Goal: Task Accomplishment & Management: Complete application form

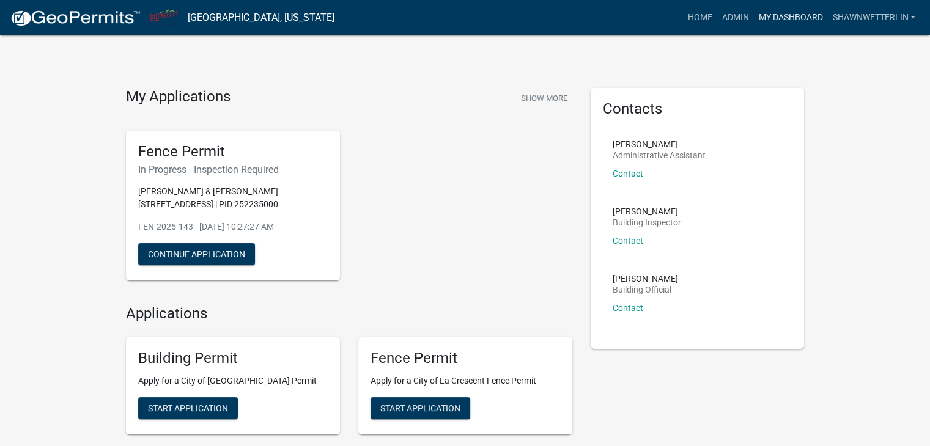
click at [768, 11] on link "My Dashboard" at bounding box center [790, 17] width 74 height 23
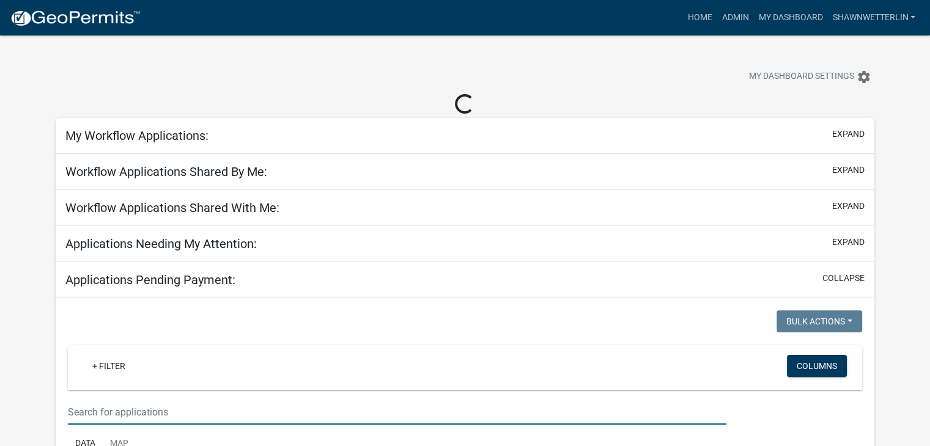
click at [98, 410] on input "text" at bounding box center [397, 412] width 659 height 25
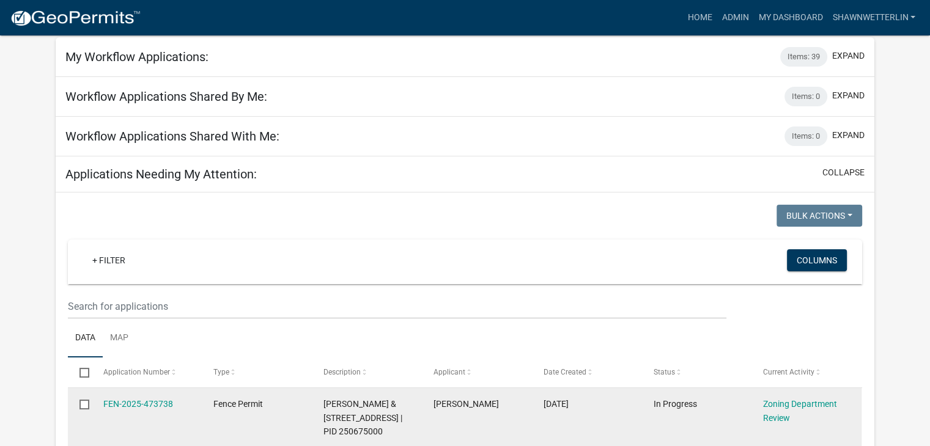
scroll to position [51, 0]
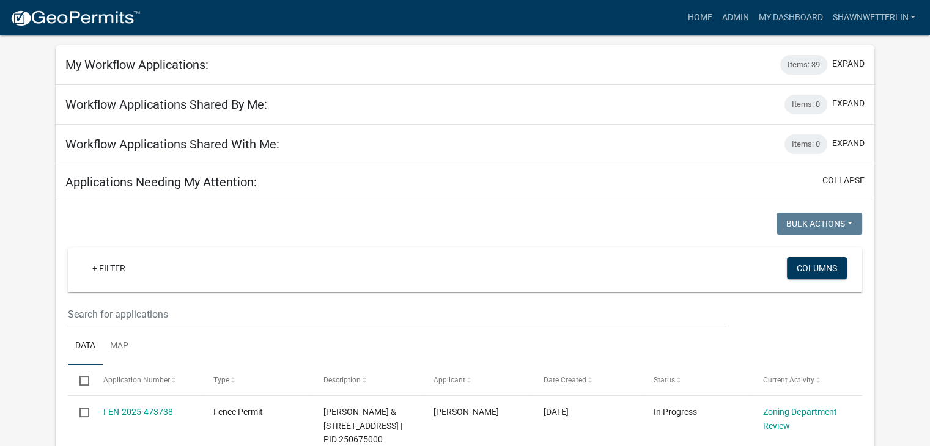
type input "423"
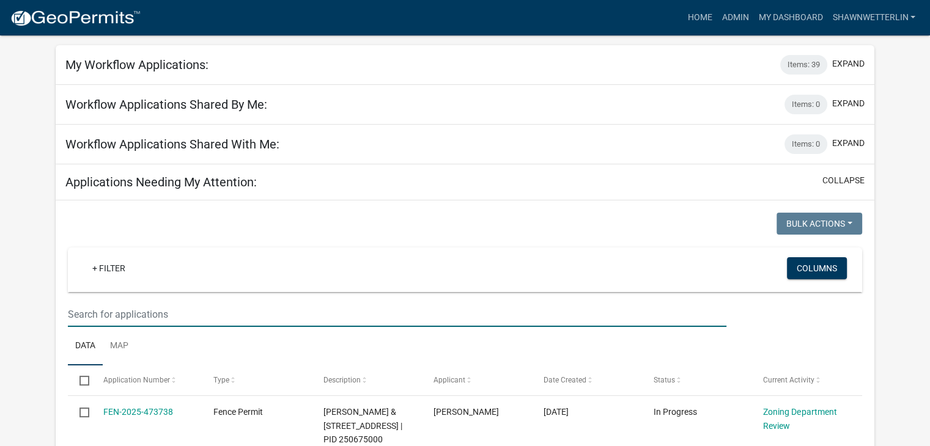
click at [146, 306] on input "text" at bounding box center [397, 314] width 659 height 25
type input "423"
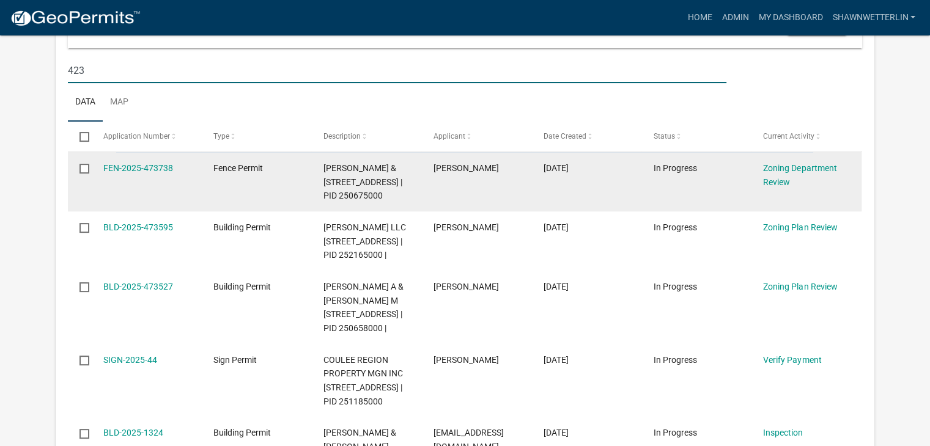
scroll to position [296, 0]
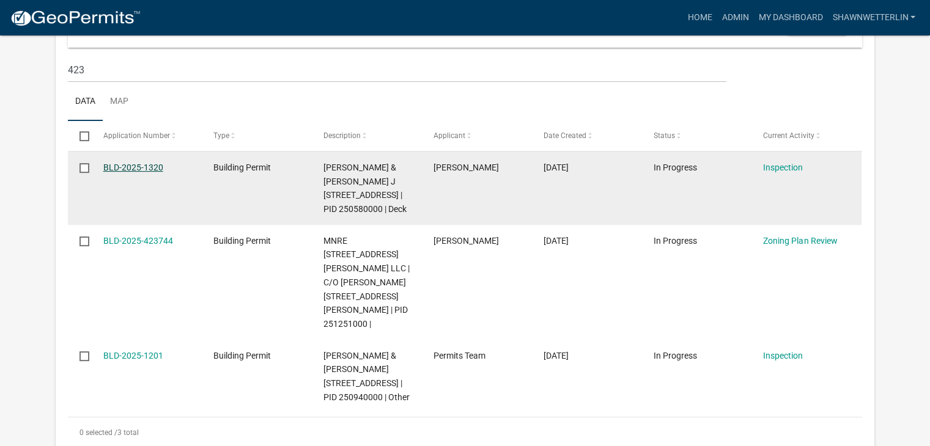
click at [124, 169] on link "BLD-2025-1320" at bounding box center [133, 168] width 60 height 10
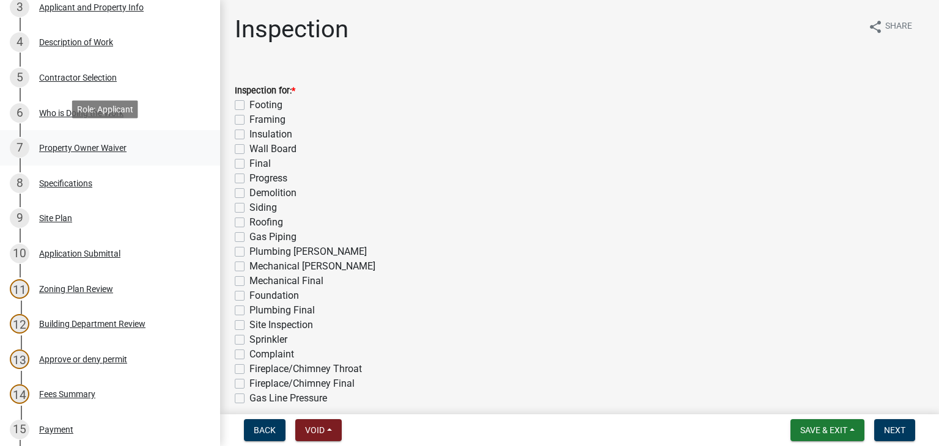
scroll to position [306, 0]
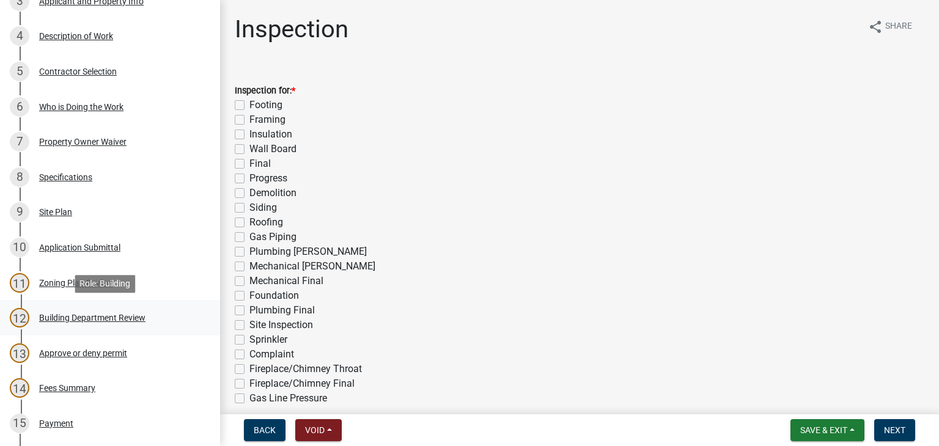
click at [83, 315] on div "Building Department Review" at bounding box center [92, 318] width 106 height 9
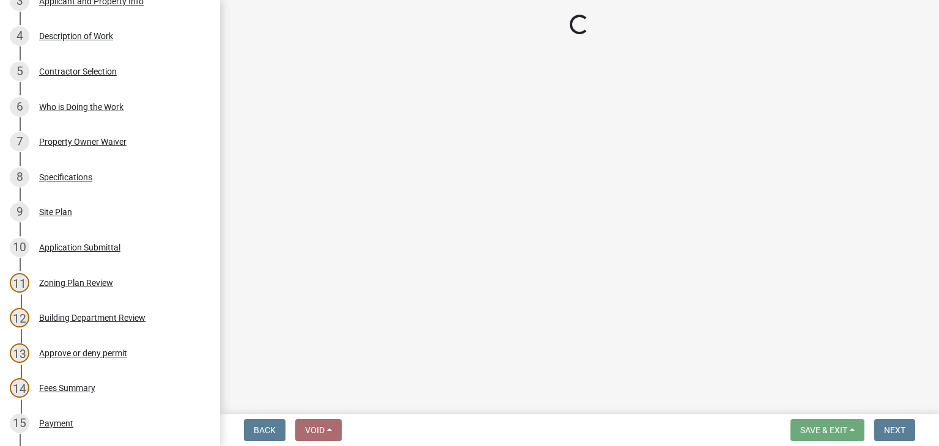
select select "87bb139e-f6c2-4dc9-9ab4-6233e73c59eb"
select select "689549b3-38a5-47de-8a89-287a50612ed0"
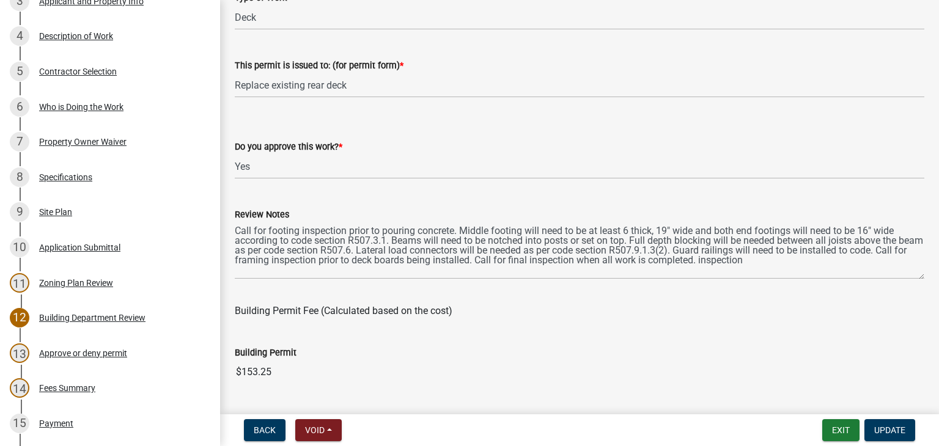
scroll to position [0, 0]
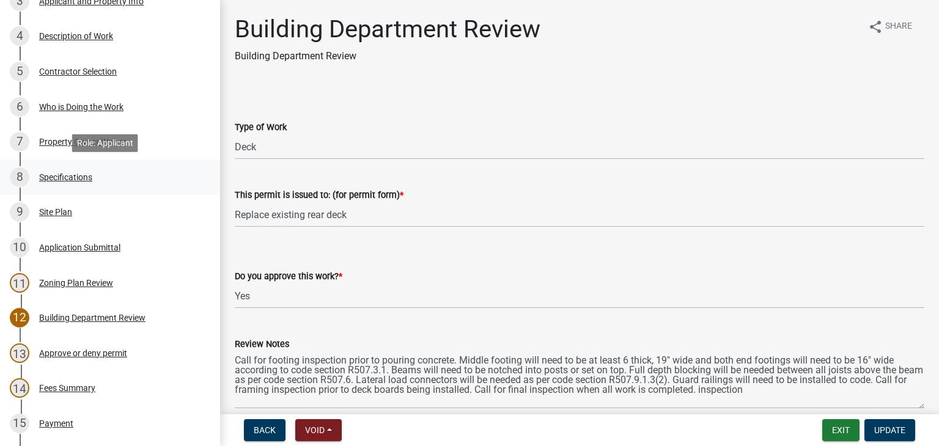
click at [67, 177] on div "Specifications" at bounding box center [65, 177] width 53 height 9
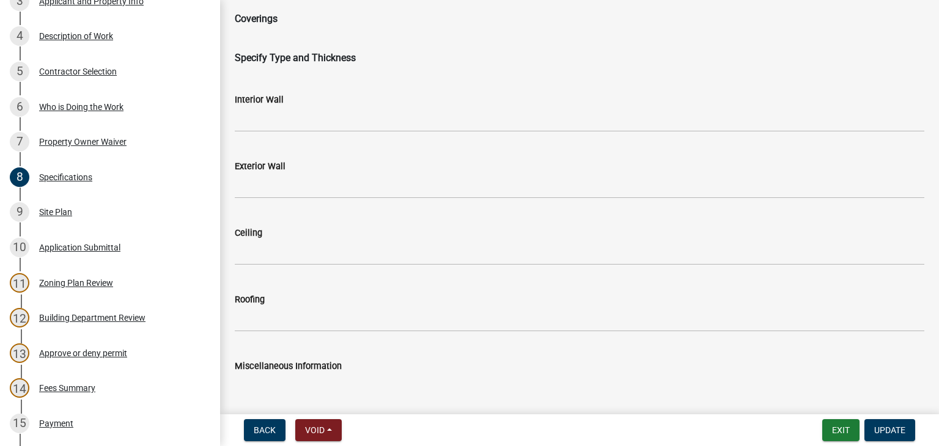
scroll to position [2079, 0]
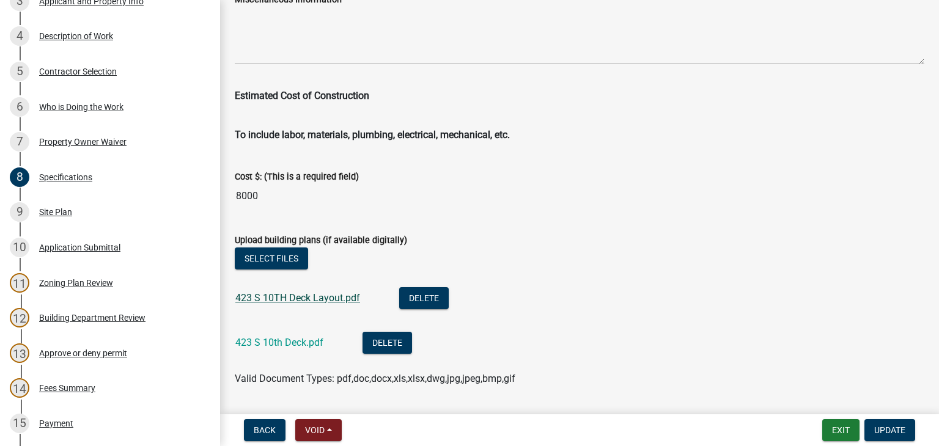
click at [303, 299] on link "423 S 10TH Deck Layout.pdf" at bounding box center [297, 298] width 125 height 12
